Goal: Use online tool/utility: Utilize a website feature to perform a specific function

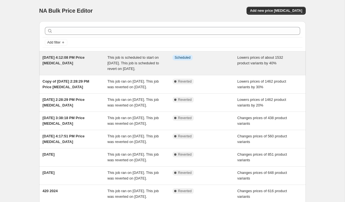
click at [101, 66] on div "[DATE] 4:12:08 PM Price [MEDICAL_DATA]" at bounding box center [75, 63] width 65 height 17
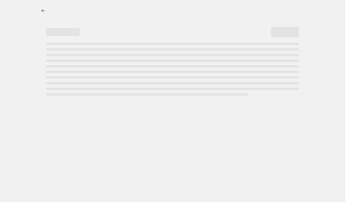
select select "percentage"
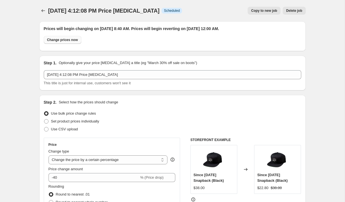
click at [66, 40] on span "Change prices now" at bounding box center [62, 40] width 31 height 4
radio input "true"
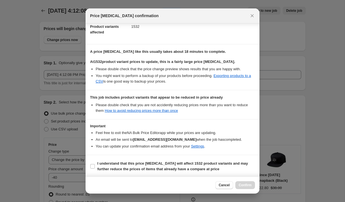
scroll to position [77, 0]
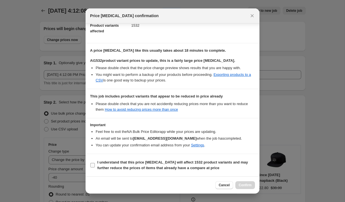
click at [93, 163] on input "I understand that this price [MEDICAL_DATA] will affect 1532 product variants a…" at bounding box center [92, 165] width 4 height 4
checkbox input "true"
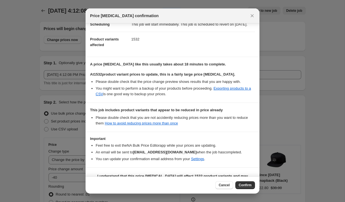
scroll to position [54, 0]
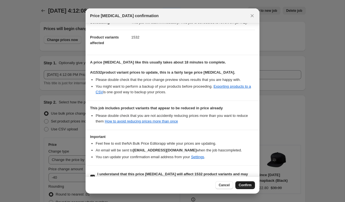
click at [244, 186] on span "Confirm" at bounding box center [245, 184] width 13 height 4
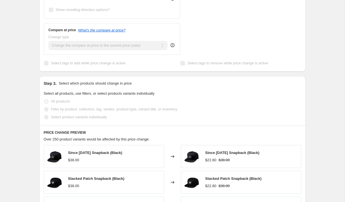
scroll to position [0, 0]
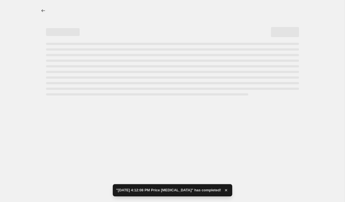
select select "percentage"
